Goal: Task Accomplishment & Management: Manage account settings

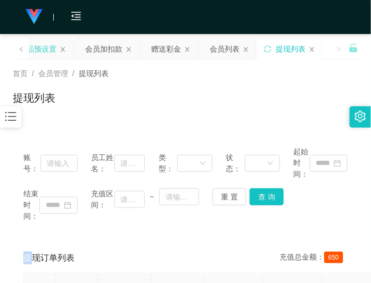
click at [47, 51] on div "产品预设置" at bounding box center [37, 49] width 37 height 20
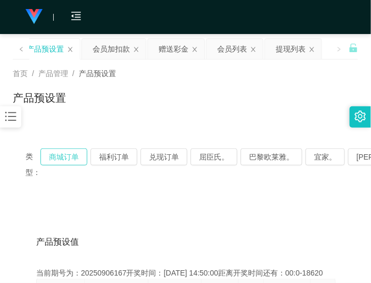
click at [71, 155] on button "商城订单" at bounding box center [63, 156] width 47 height 17
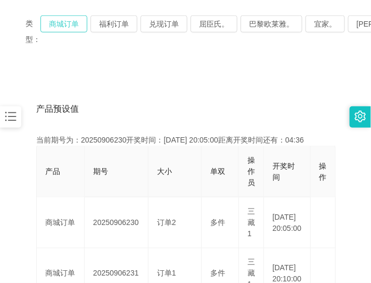
scroll to position [199, 0]
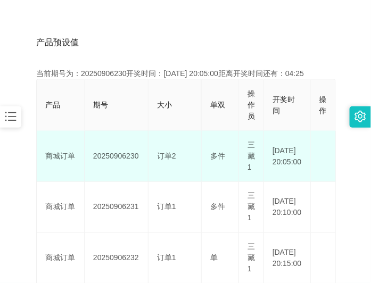
click at [123, 159] on td "20250906230" at bounding box center [117, 156] width 64 height 51
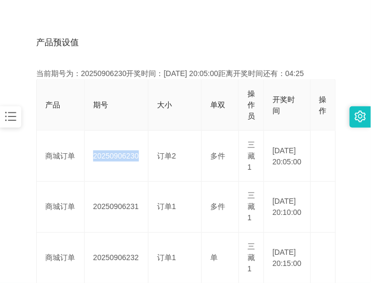
copy td "20250906230"
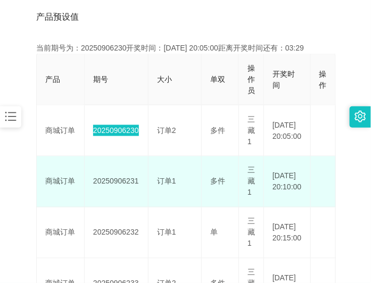
scroll to position [266, 0]
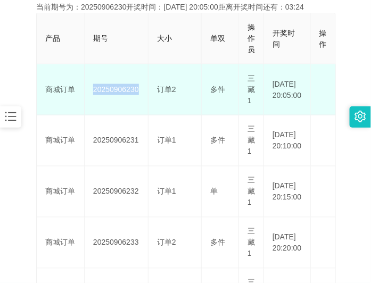
click at [119, 86] on td "20250906230" at bounding box center [117, 89] width 64 height 51
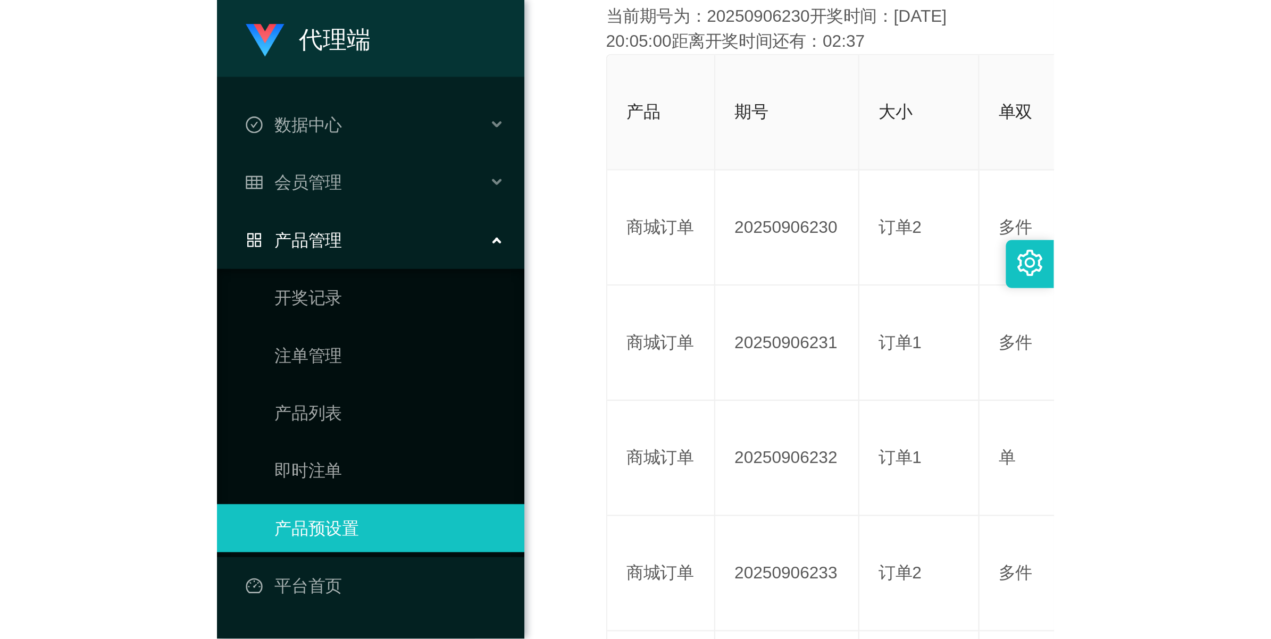
scroll to position [38, 0]
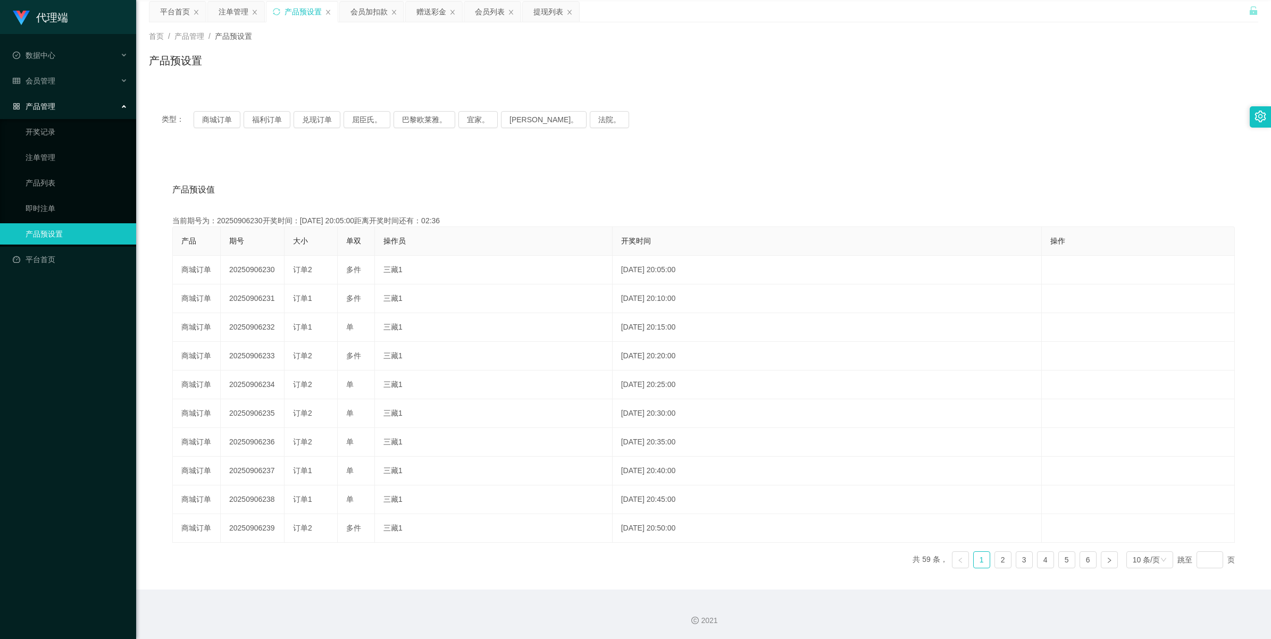
click at [237, 12] on div "注单管理" at bounding box center [234, 12] width 30 height 20
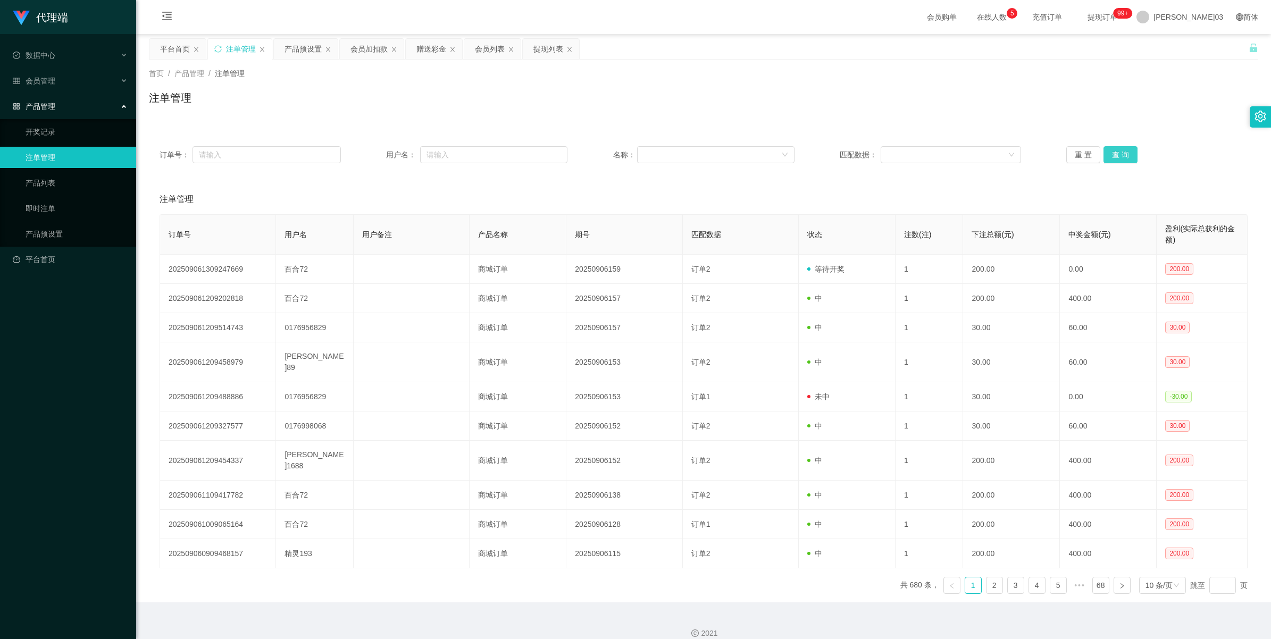
click at [370, 151] on button "查 询" at bounding box center [1121, 154] width 34 height 17
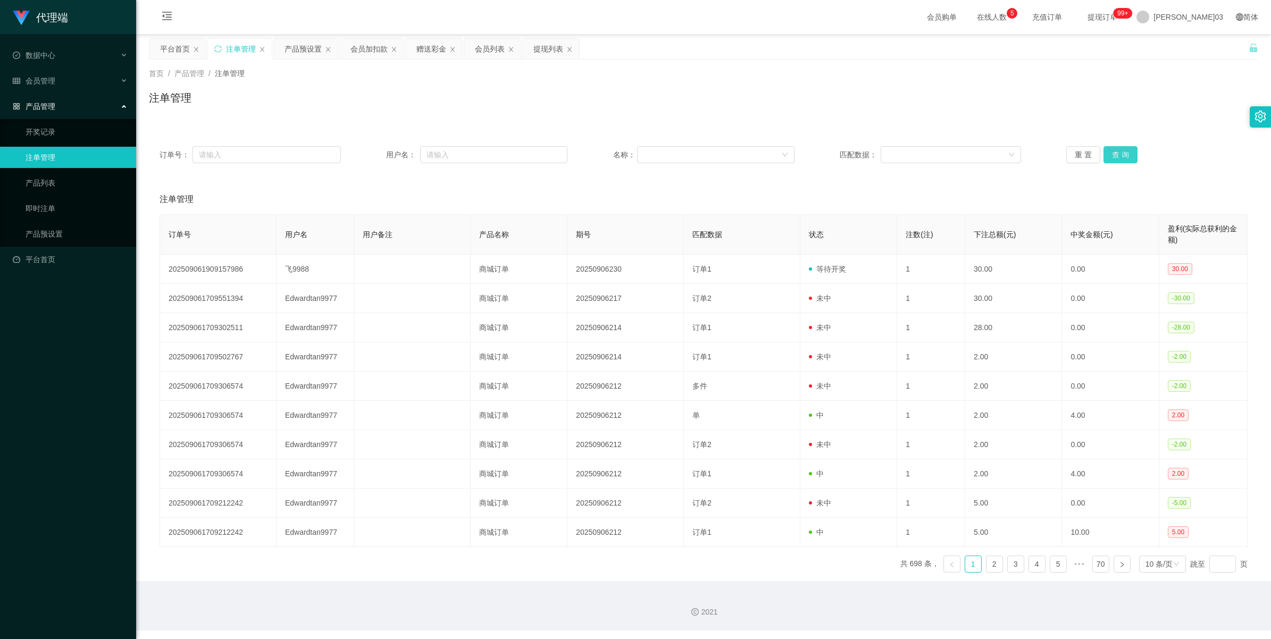
click at [370, 151] on button "查 询" at bounding box center [1121, 154] width 34 height 17
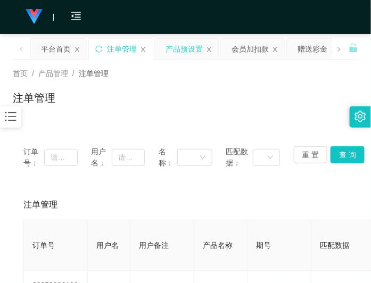
drag, startPoint x: 195, startPoint y: 48, endPoint x: 194, endPoint y: 54, distance: 5.9
click at [195, 48] on div "产品预设置" at bounding box center [183, 49] width 37 height 20
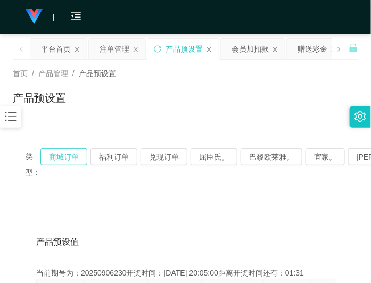
click at [68, 155] on button "商城订单" at bounding box center [63, 156] width 47 height 17
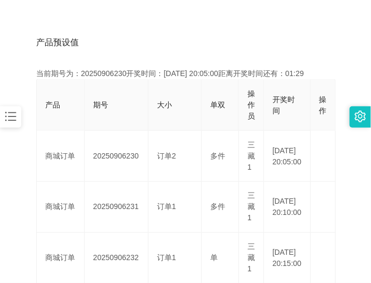
scroll to position [266, 0]
